Goal: Answer question/provide support: Share knowledge or assist other users

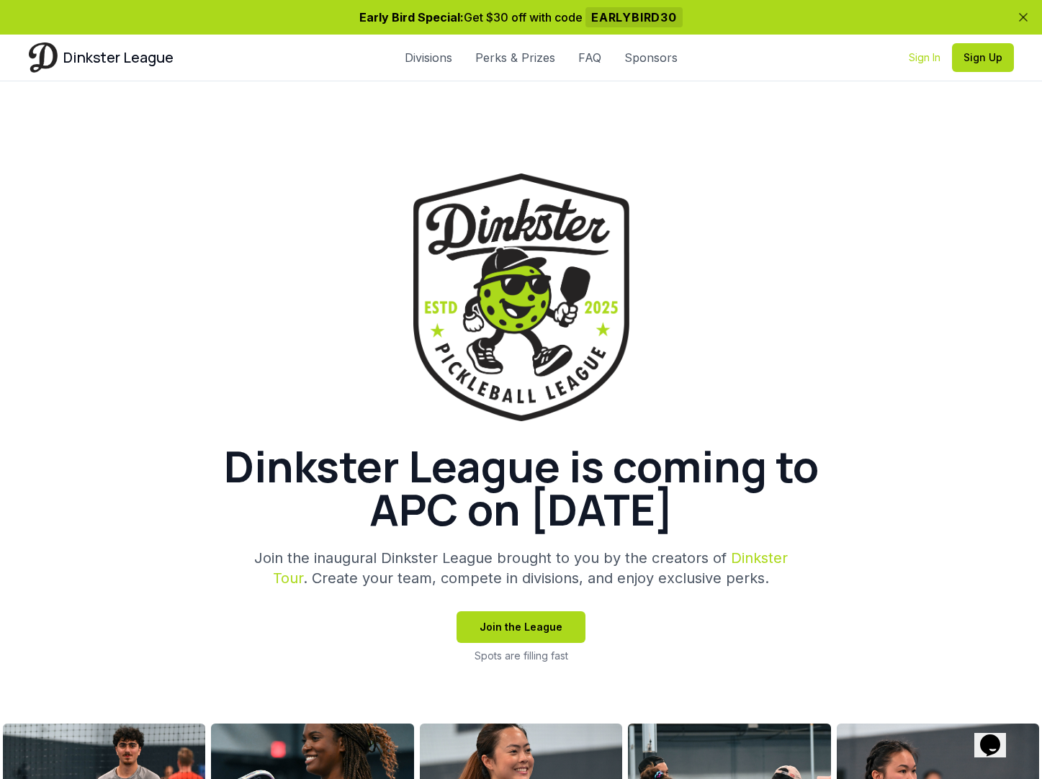
click at [920, 57] on link "Sign In" at bounding box center [925, 57] width 32 height 14
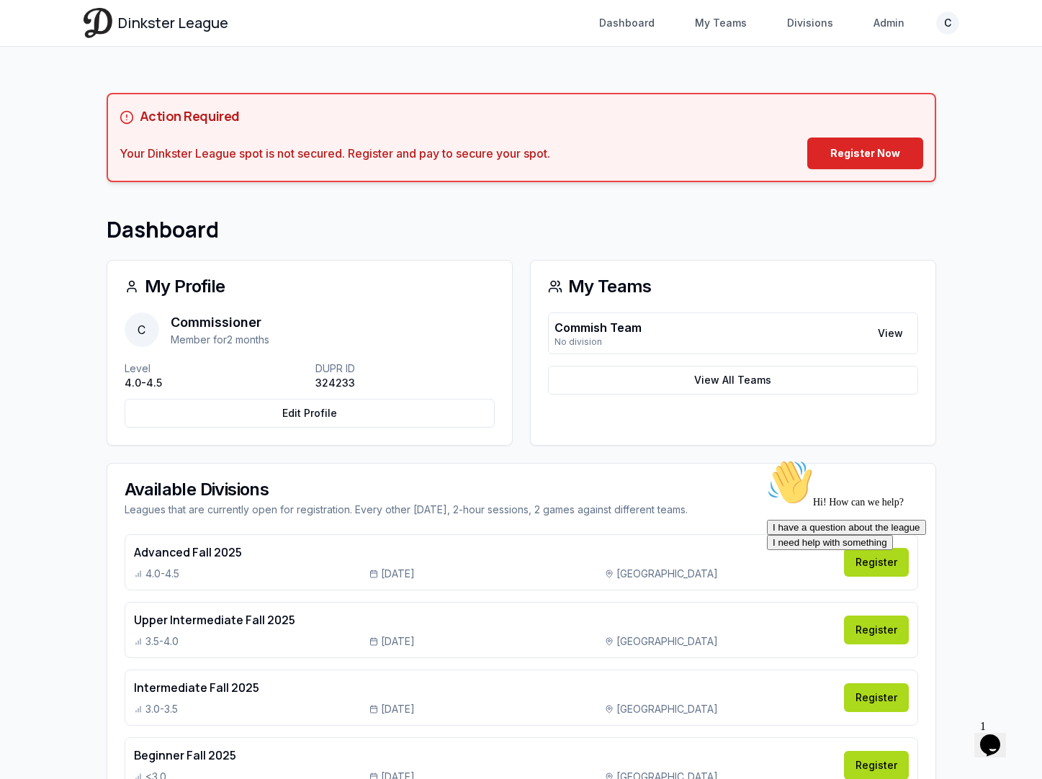
click at [767, 459] on icon "Chat attention grabber" at bounding box center [767, 459] width 0 height 0
click at [881, 32] on link "Admin" at bounding box center [889, 23] width 48 height 26
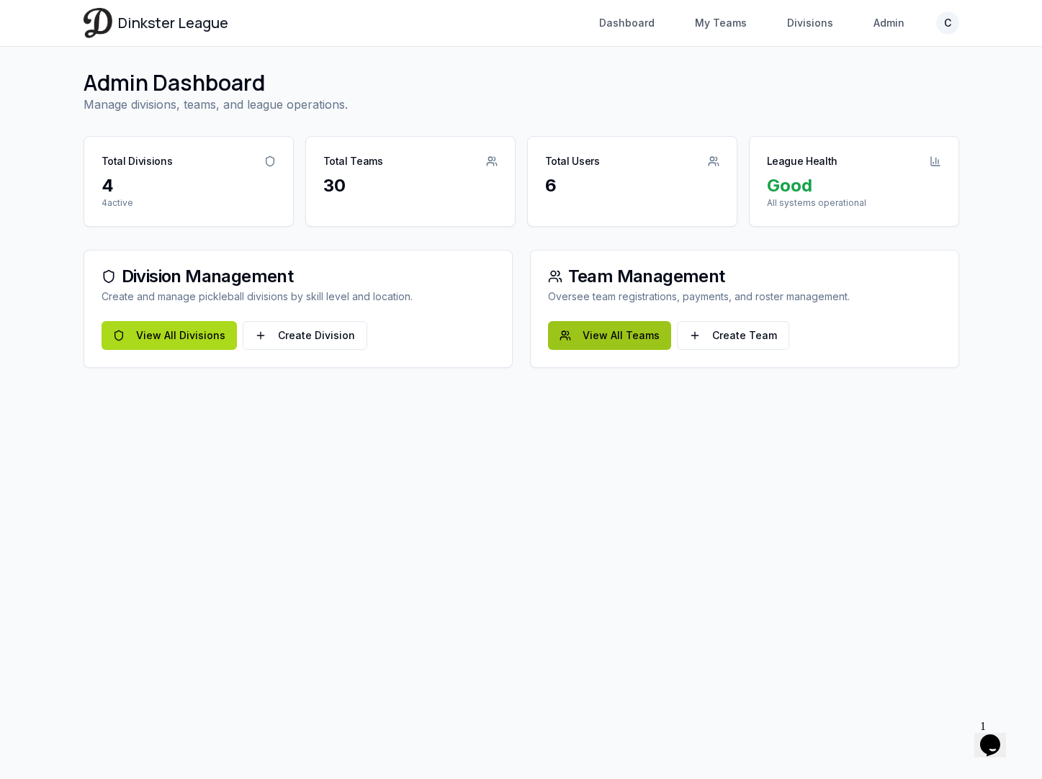
click at [623, 344] on link "View All Teams" at bounding box center [609, 335] width 123 height 29
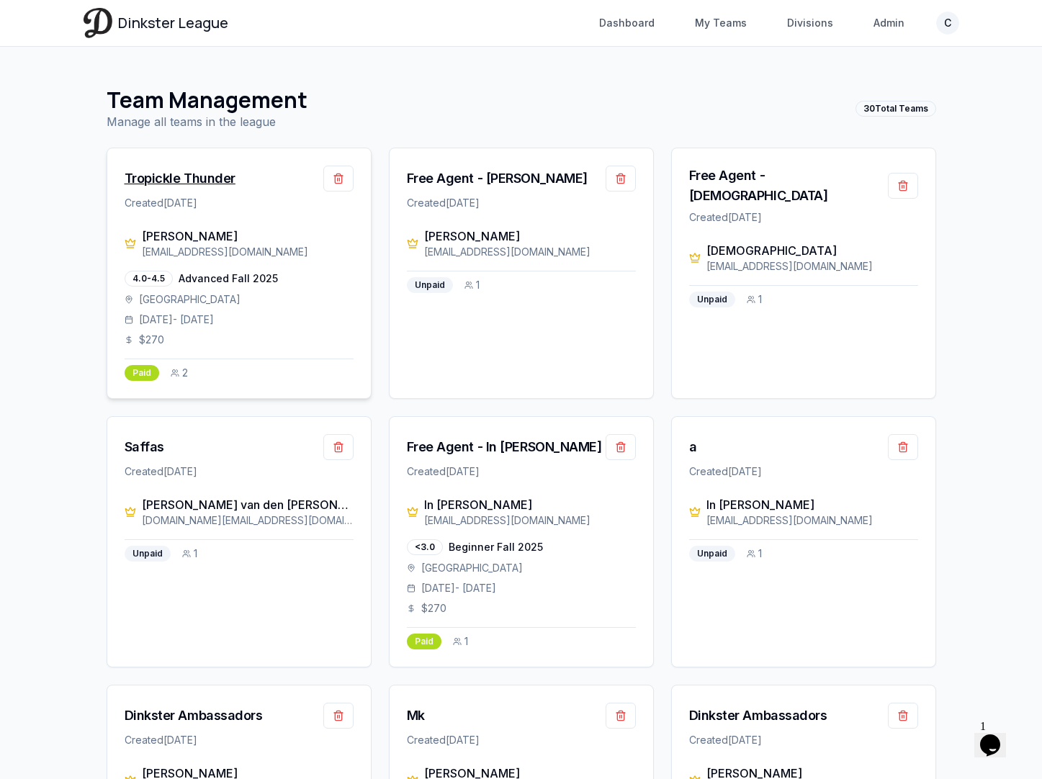
click at [194, 174] on div "Tropickle Thunder" at bounding box center [180, 178] width 111 height 20
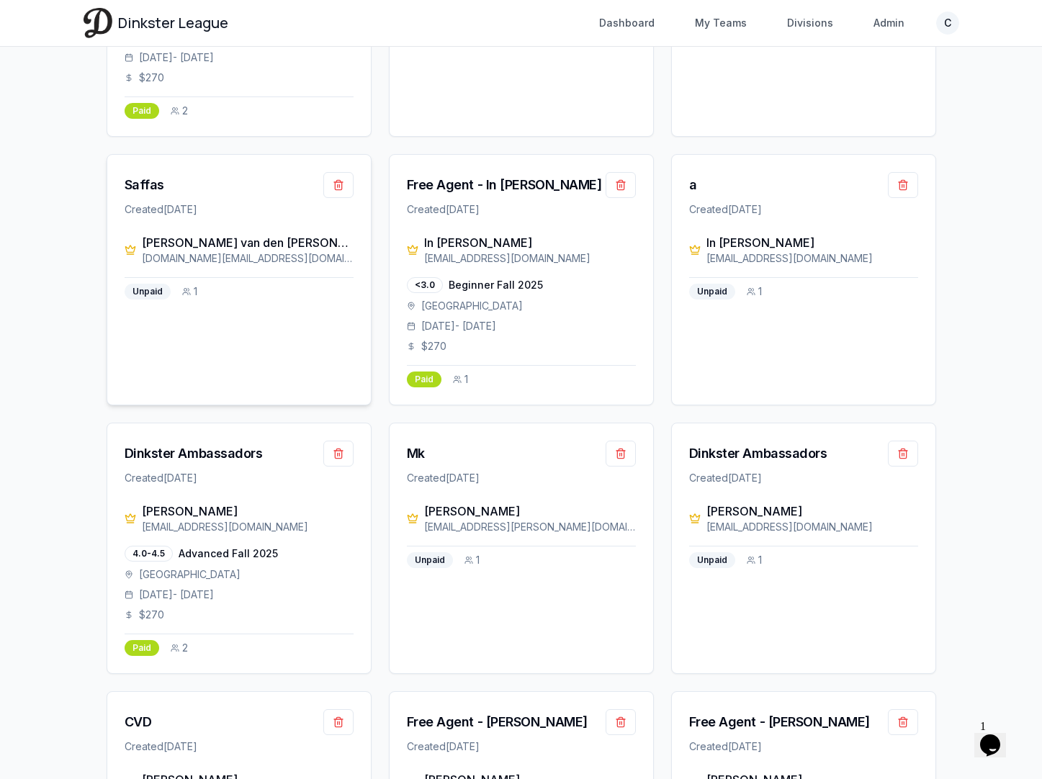
scroll to position [263, 0]
drag, startPoint x: 575, startPoint y: 524, endPoint x: 423, endPoint y: 526, distance: 152.7
click at [423, 526] on div "[PERSON_NAME] [EMAIL_ADDRESS][PERSON_NAME][DOMAIN_NAME]" at bounding box center [521, 518] width 229 height 32
copy div "[EMAIL_ADDRESS][PERSON_NAME][DOMAIN_NAME]"
drag, startPoint x: 512, startPoint y: 515, endPoint x: 422, endPoint y: 516, distance: 90.0
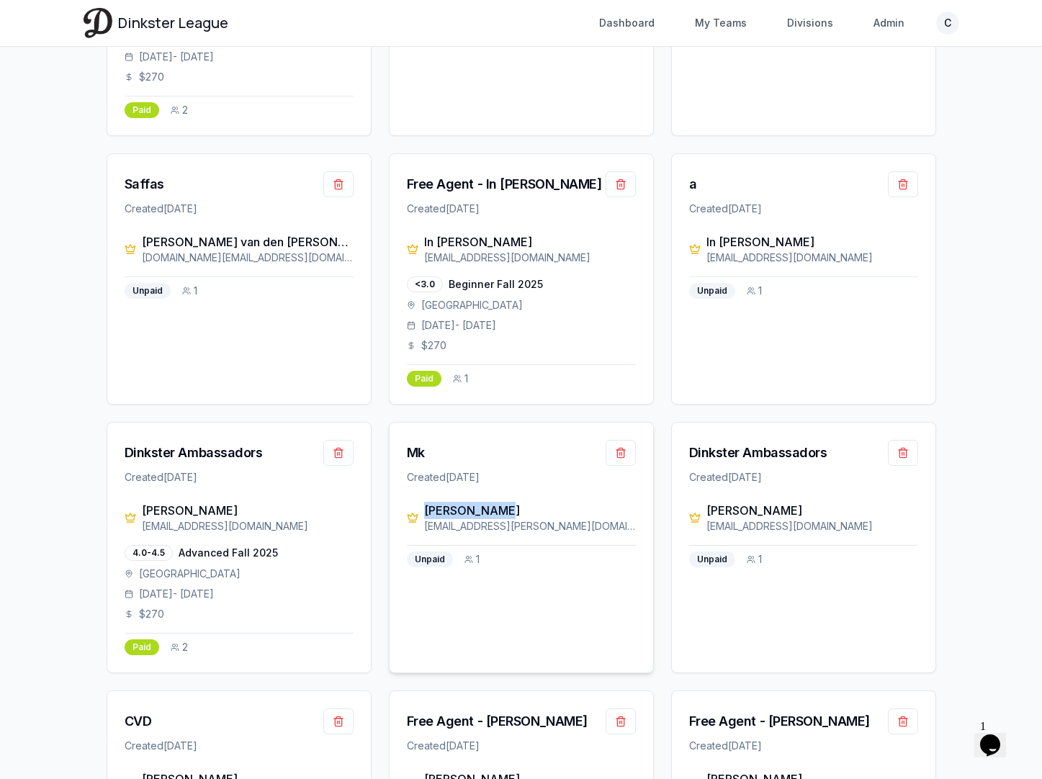
click at [422, 516] on div "[PERSON_NAME] [EMAIL_ADDRESS][PERSON_NAME][DOMAIN_NAME]" at bounding box center [521, 518] width 229 height 32
copy div "[PERSON_NAME]"
drag, startPoint x: 577, startPoint y: 532, endPoint x: 425, endPoint y: 532, distance: 152.6
click at [425, 532] on div "[EMAIL_ADDRESS][PERSON_NAME][DOMAIN_NAME]" at bounding box center [530, 526] width 212 height 14
copy div "[EMAIL_ADDRESS][PERSON_NAME][DOMAIN_NAME]"
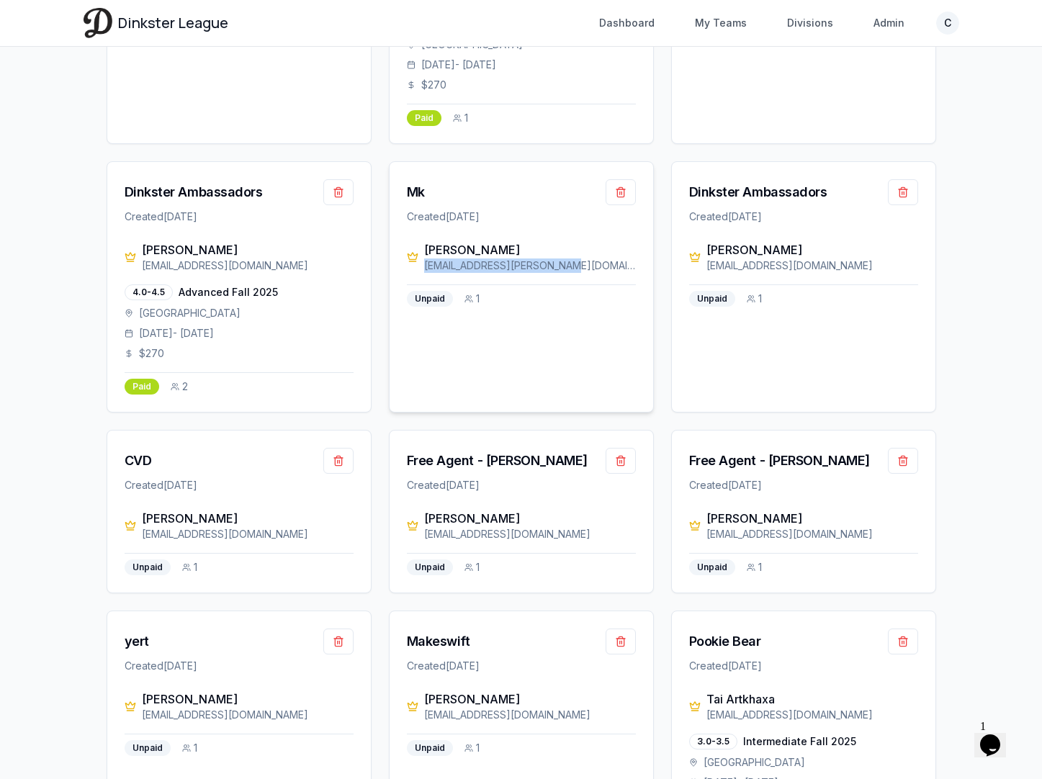
scroll to position [526, 0]
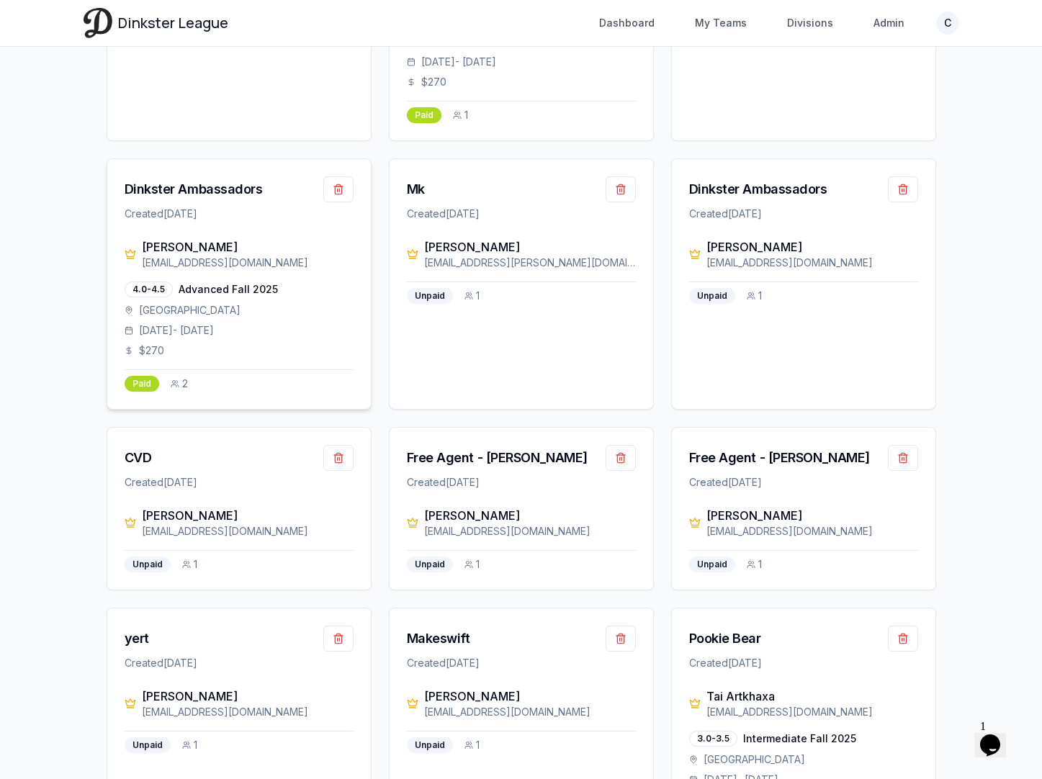
click at [194, 243] on div "[PERSON_NAME]" at bounding box center [248, 246] width 212 height 17
click at [192, 194] on div "Dinkster Ambassadors" at bounding box center [194, 189] width 138 height 20
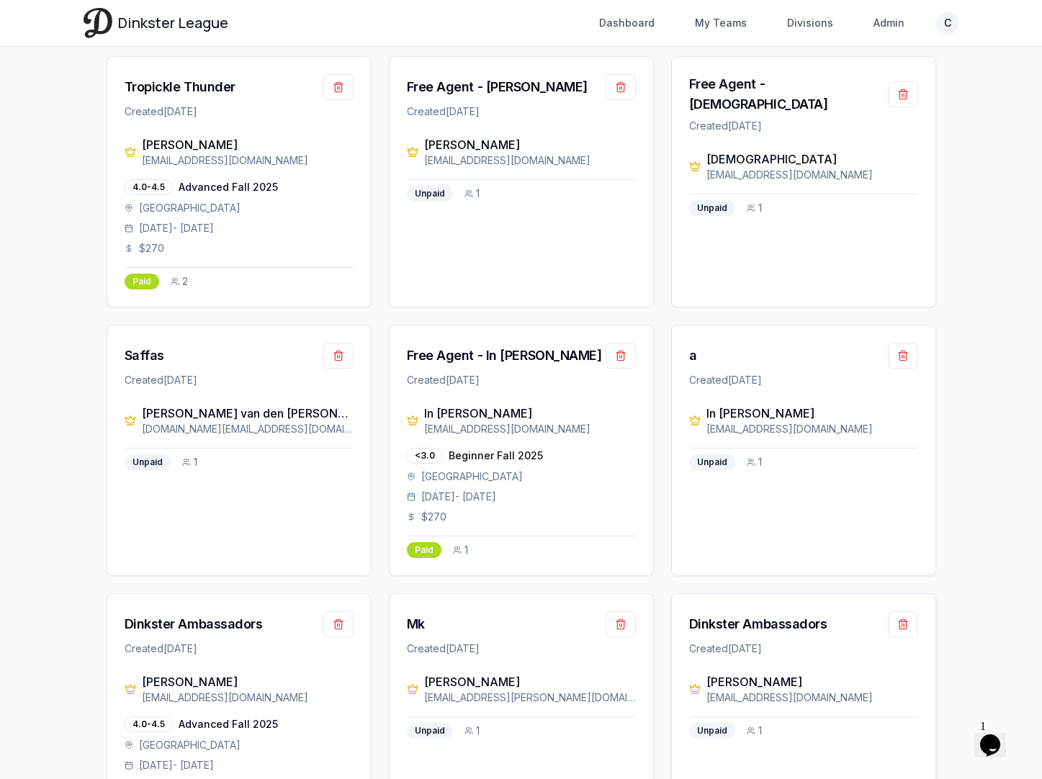
scroll to position [91, 0]
